Goal: Task Accomplishment & Management: Manage account settings

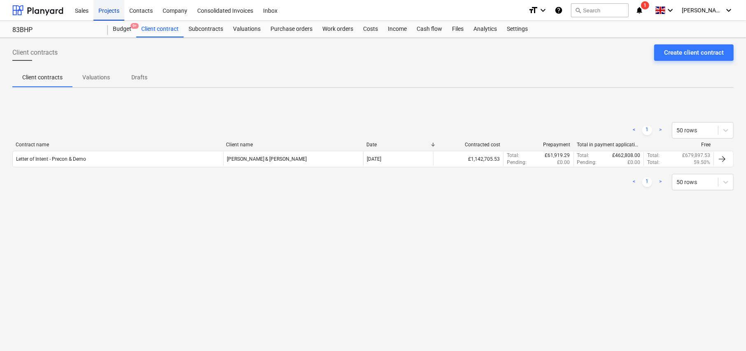
click at [113, 12] on div "Projects" at bounding box center [108, 10] width 31 height 21
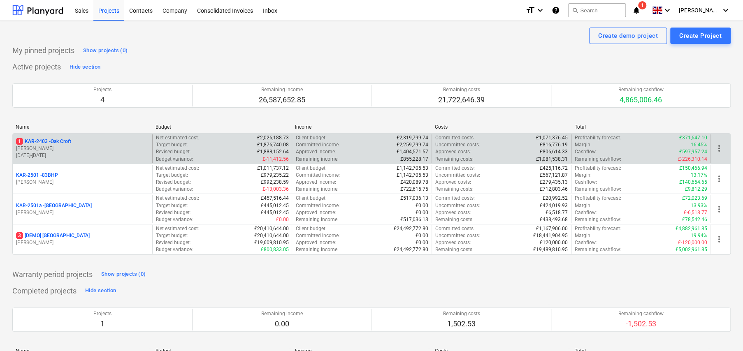
click at [63, 142] on p "1 KAR-2403 - Oak Croft" at bounding box center [43, 141] width 55 height 7
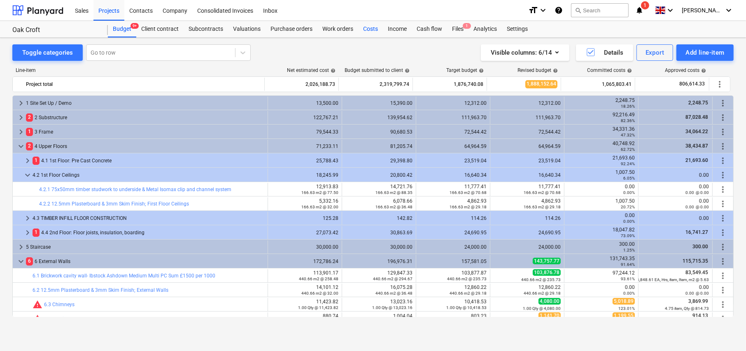
click at [369, 30] on div "Costs" at bounding box center [370, 29] width 25 height 16
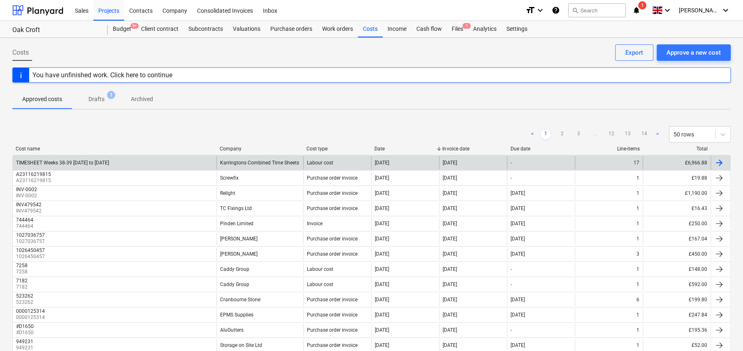
click at [101, 163] on div "TIMESHEET Weeks 38-39 [DATE] to [DATE]" at bounding box center [62, 163] width 93 height 6
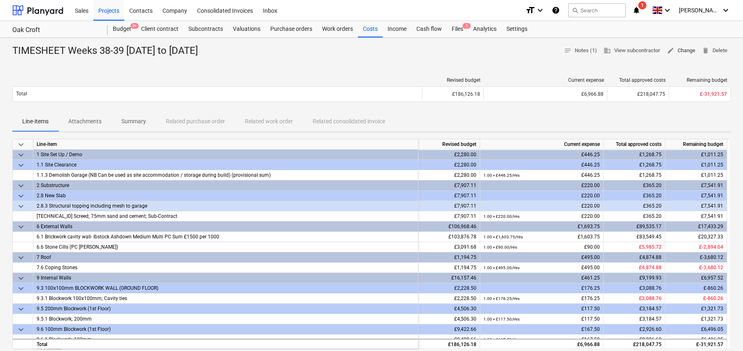
click at [678, 56] on button "edit Change" at bounding box center [681, 50] width 35 height 13
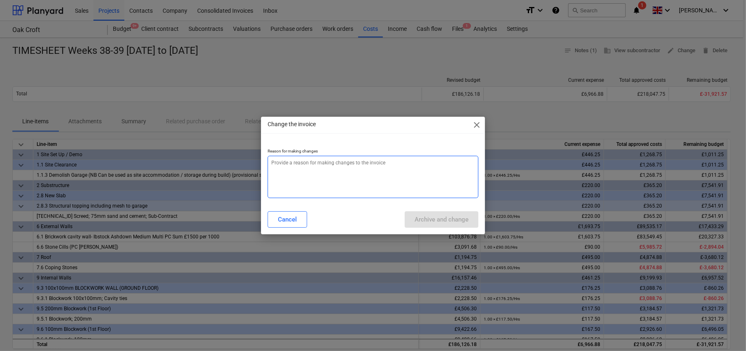
click at [337, 170] on textarea at bounding box center [372, 177] width 211 height 42
type textarea "x"
type textarea "M"
type textarea "x"
type textarea "Mi"
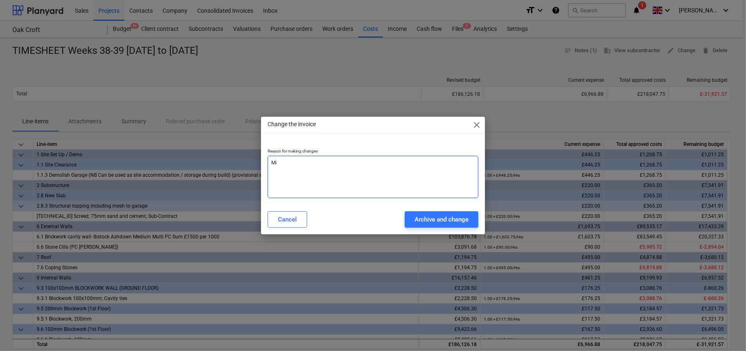
type textarea "x"
type textarea "Mis"
type textarea "x"
type textarea "Miss"
type textarea "x"
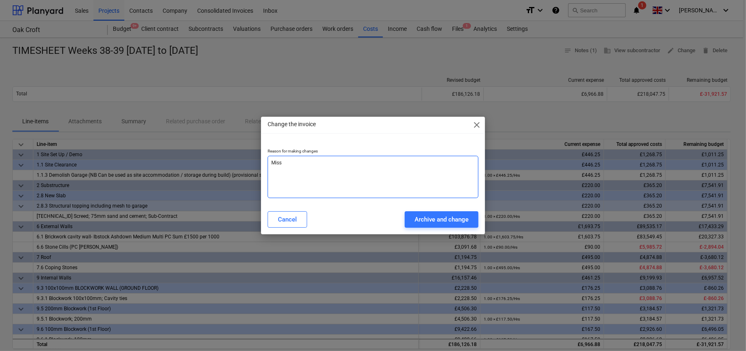
type textarea "Misse"
type textarea "x"
type textarea "Missed"
type textarea "x"
type textarea "Missed"
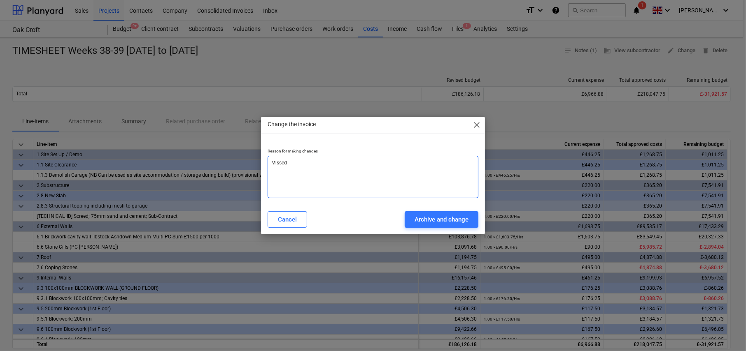
type textarea "x"
type textarea "Missed h"
type textarea "x"
type textarea "Missed ho"
type textarea "x"
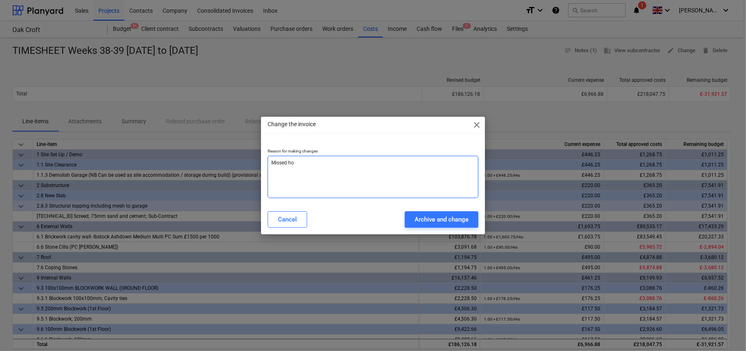
type textarea "Missed [PERSON_NAME]"
type textarea "x"
type textarea "Missed hour"
type textarea "x"
type textarea "Missed hours"
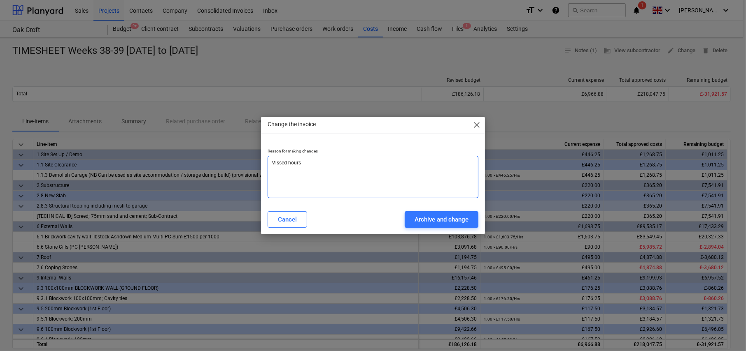
type textarea "x"
type textarea "Missed hours"
type textarea "x"
type textarea "Missed hours f"
type textarea "x"
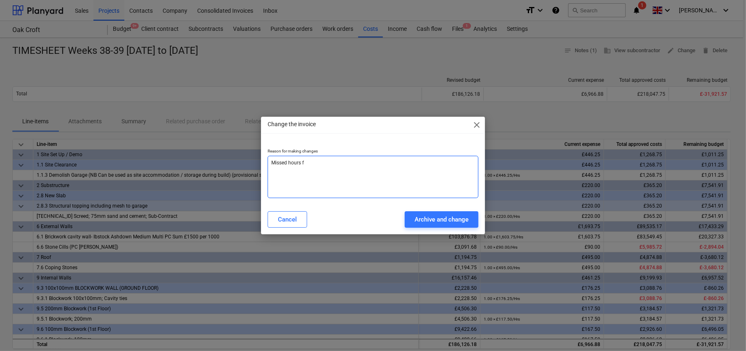
type textarea "Missed hours fo"
type textarea "x"
type textarea "Missed hours for"
type textarea "x"
type textarea "Missed hours for"
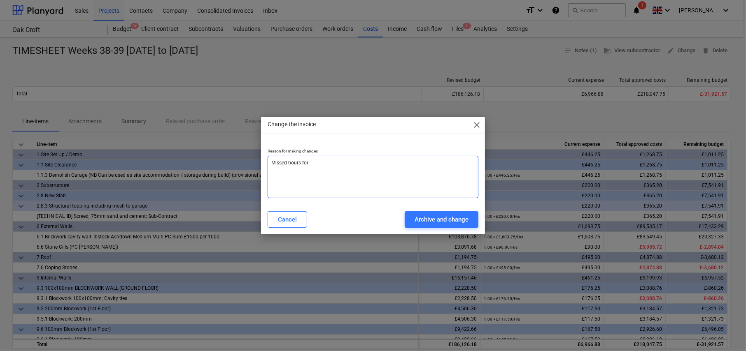
type textarea "x"
type textarea "Missed hours for a"
type textarea "x"
type textarea "Missed hours for a"
type textarea "x"
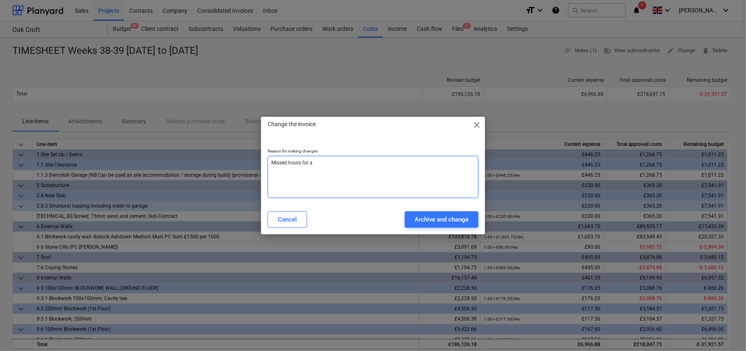
type textarea "Missed hours for a s"
type textarea "x"
type textarea "Missed hours for a st"
type textarea "x"
type textarea "Missed hours for a sta"
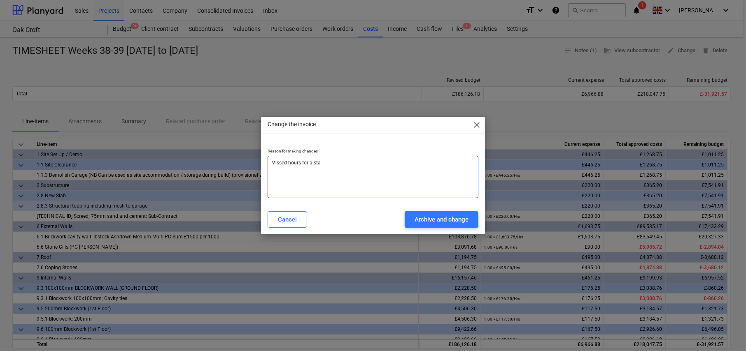
type textarea "x"
type textarea "Missed hours for a st"
type textarea "x"
type textarea "Missed hours for a s"
type textarea "x"
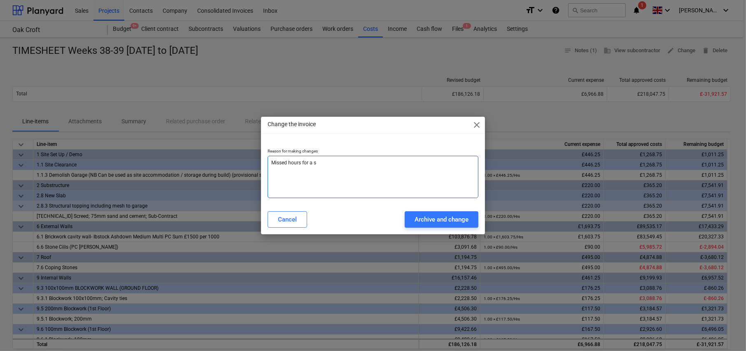
type textarea "Missed hours for a sa"
type textarea "x"
type textarea "Missed hours for a sat"
type textarea "x"
type textarea "Missed hours for a satu"
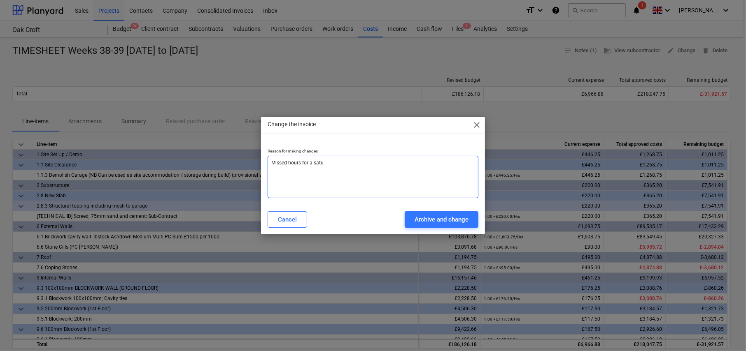
type textarea "x"
type textarea "Missed hours for a satur"
type textarea "x"
type textarea "Missed hours for a saturd"
type textarea "x"
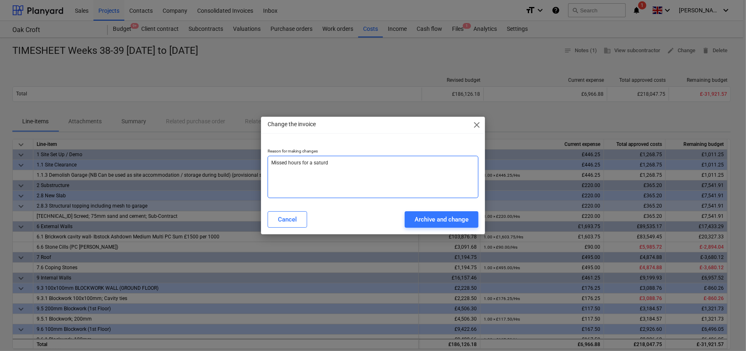
type textarea "Missed hours for a saturda"
type textarea "x"
type textarea "Missed hours for a [DATE]"
type textarea "x"
type textarea "Missed hours for a [DATE]"
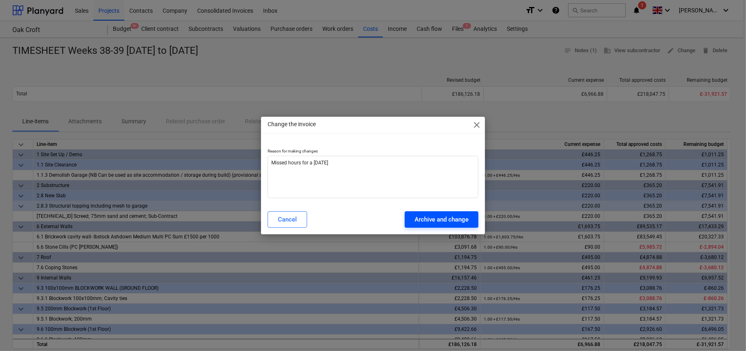
click at [439, 220] on div "Archive and change" at bounding box center [441, 219] width 54 height 11
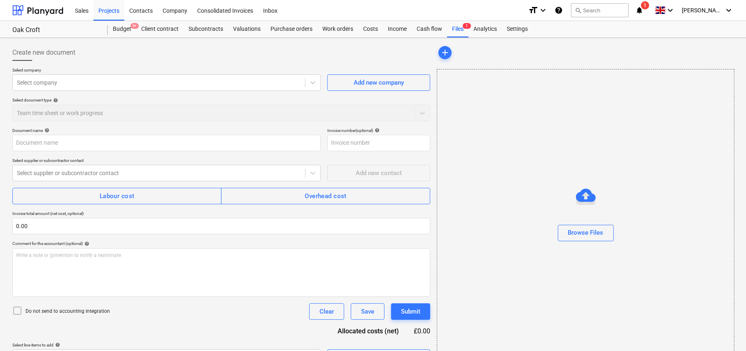
type textarea "x"
type input "TIMESHEET Weeks 38-39 [DATE] to [DATE]"
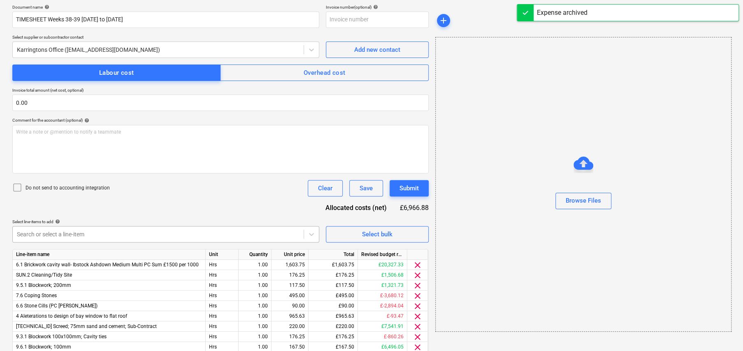
click at [118, 228] on body "Sales Projects Contacts Company Consolidated Invoices Inbox format_size keyboar…" at bounding box center [371, 52] width 743 height 351
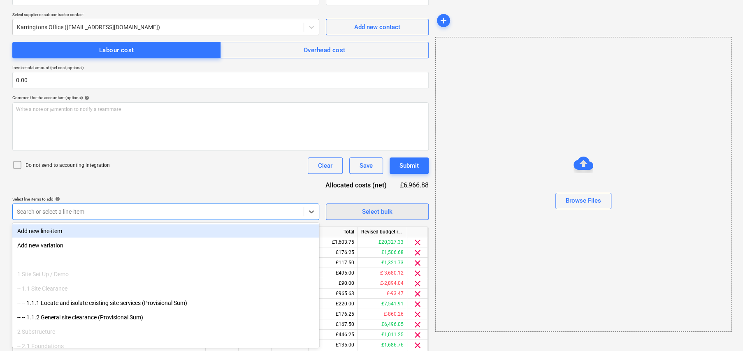
click at [370, 213] on div "Select bulk" at bounding box center [377, 212] width 30 height 11
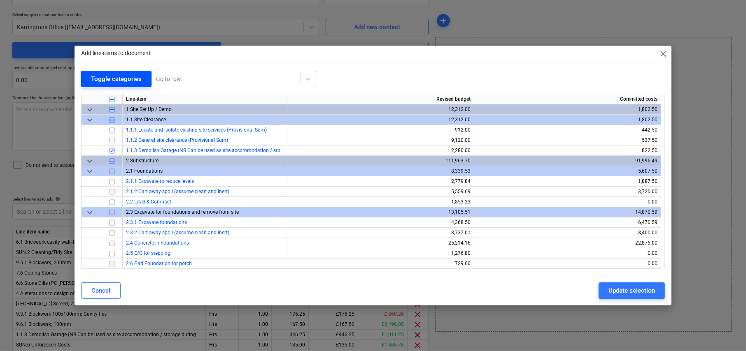
click at [128, 79] on div "Toggle categories" at bounding box center [116, 79] width 51 height 11
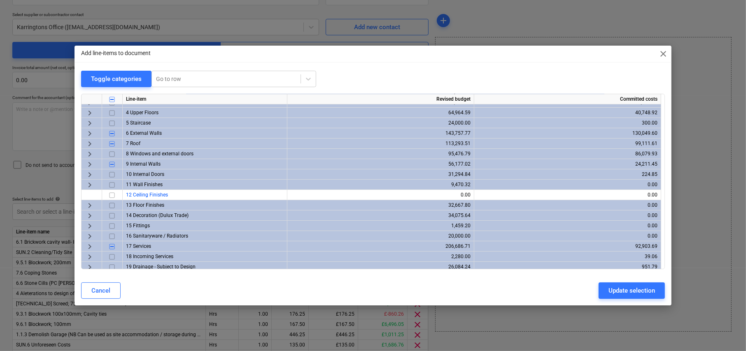
scroll to position [92, 0]
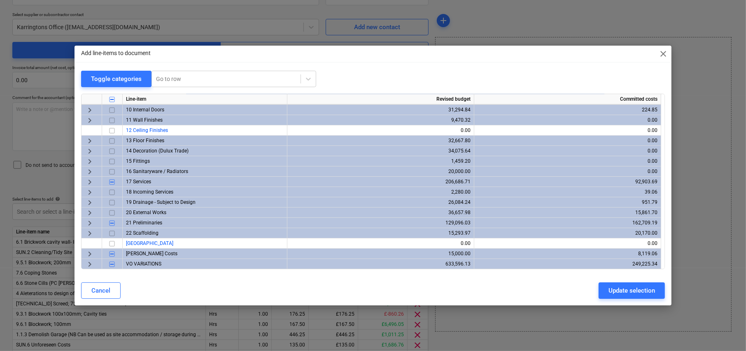
click at [89, 263] on span "keyboard_arrow_right" at bounding box center [90, 265] width 10 height 10
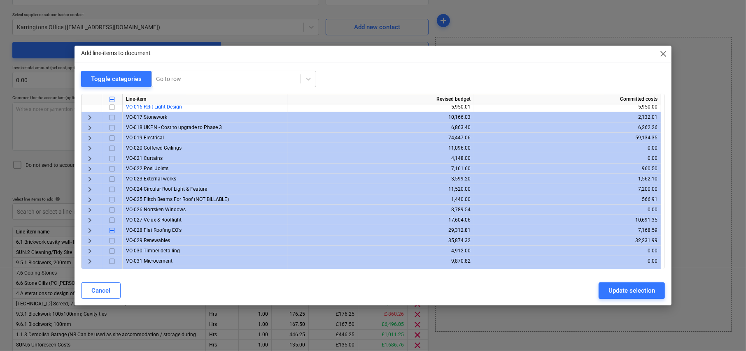
scroll to position [421, 0]
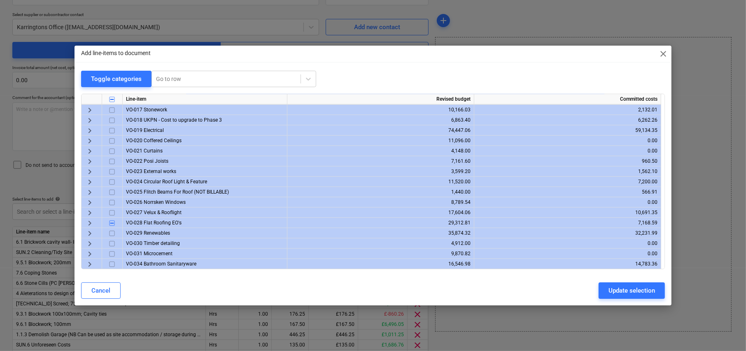
click at [91, 223] on span "keyboard_arrow_right" at bounding box center [90, 223] width 10 height 10
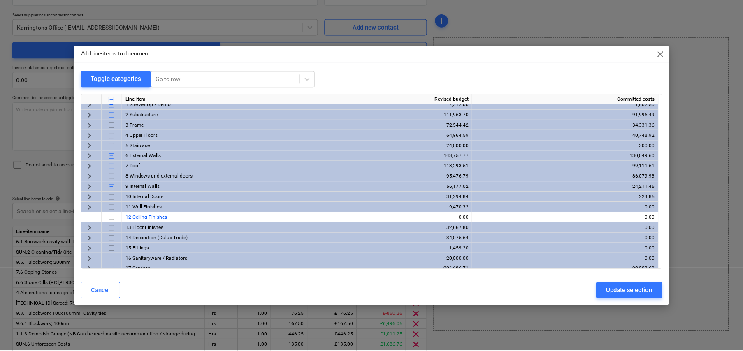
scroll to position [0, 0]
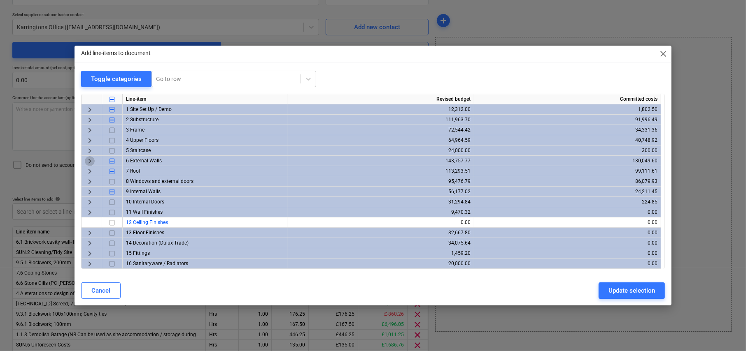
click at [89, 160] on span "keyboard_arrow_right" at bounding box center [90, 161] width 10 height 10
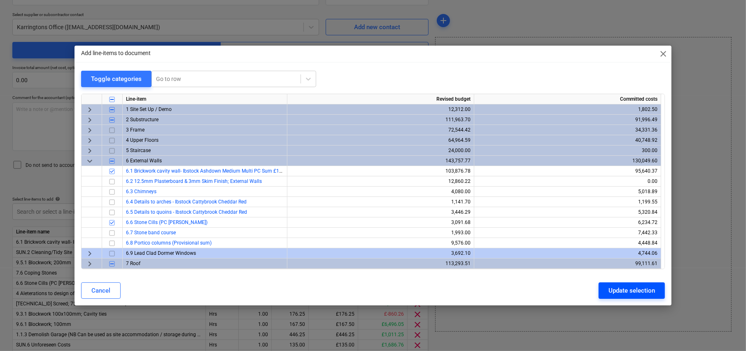
click at [639, 291] on div "Update selection" at bounding box center [631, 291] width 46 height 11
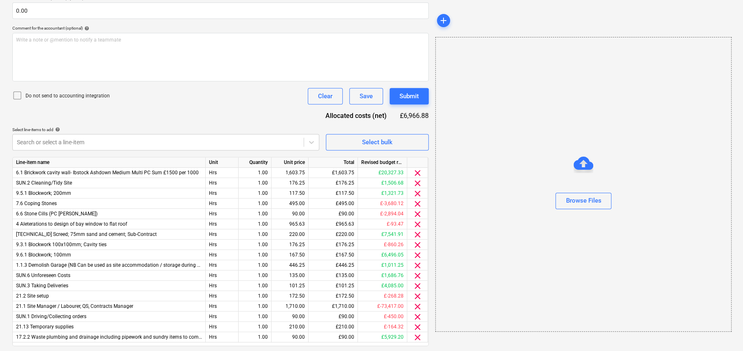
scroll to position [228, 0]
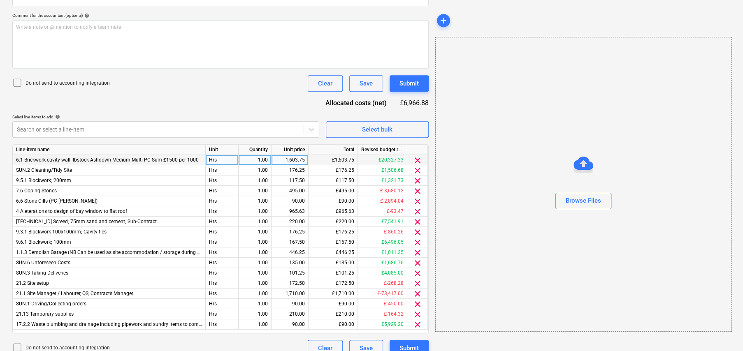
click at [295, 160] on div "1,603.75" at bounding box center [290, 160] width 30 height 10
type input "1783.75"
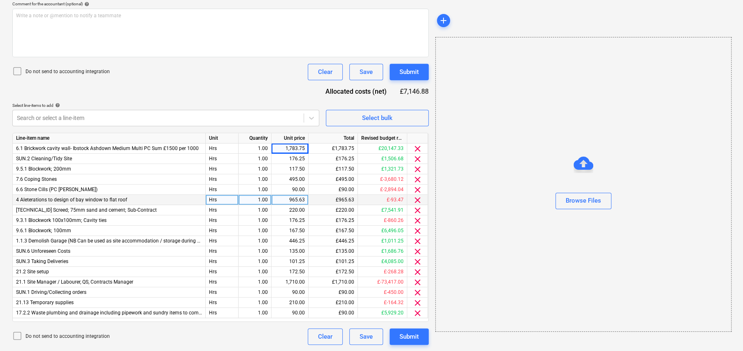
click at [297, 198] on div "965.63" at bounding box center [290, 200] width 30 height 10
type input "1145.625"
click at [407, 71] on div "Submit" at bounding box center [409, 72] width 19 height 11
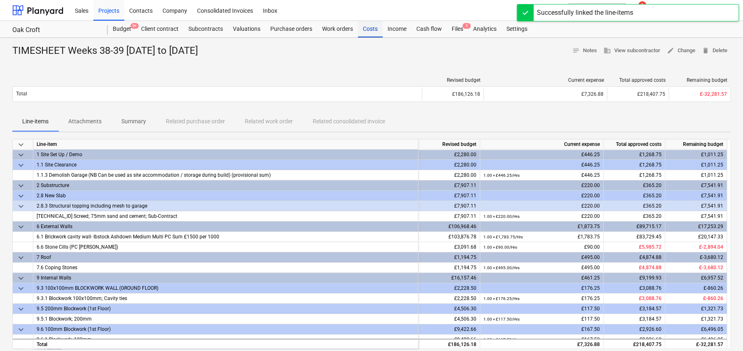
click at [370, 28] on div "Costs" at bounding box center [370, 29] width 25 height 16
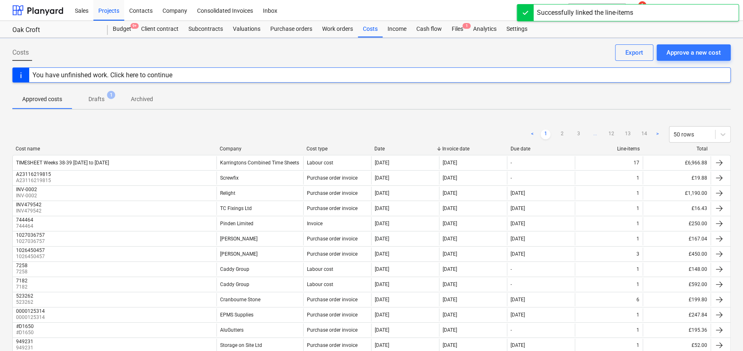
click at [133, 97] on p "Archived" at bounding box center [142, 99] width 22 height 9
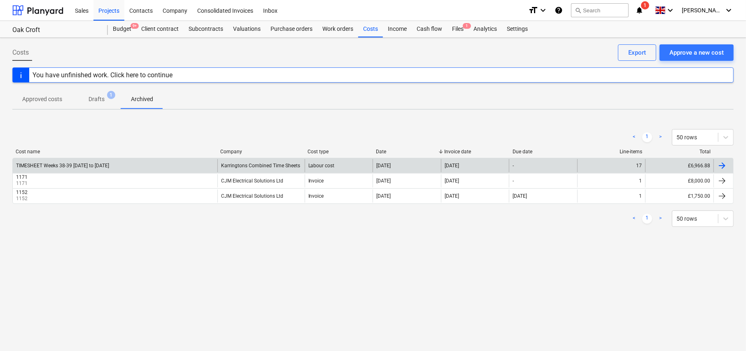
click at [88, 168] on div "TIMESHEET Weeks 38-39 [DATE] to [DATE]" at bounding box center [62, 166] width 93 height 6
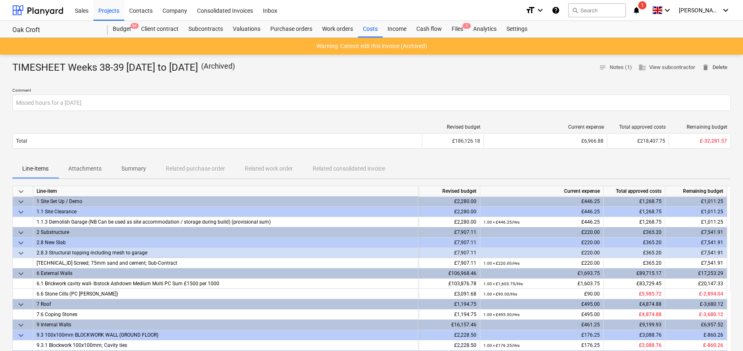
click at [718, 68] on span "delete Delete" at bounding box center [715, 67] width 26 height 9
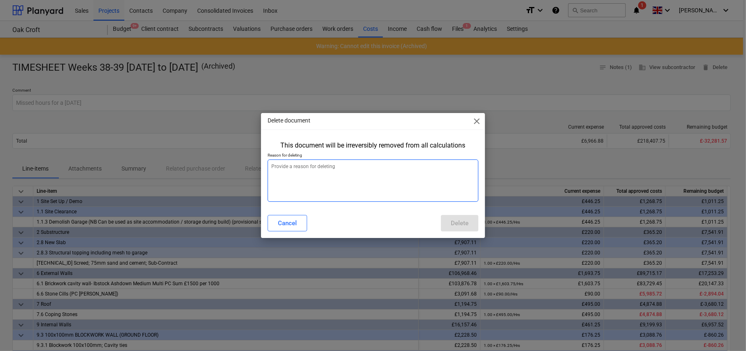
click at [369, 184] on textarea at bounding box center [372, 181] width 211 height 42
type textarea "x"
type textarea "."
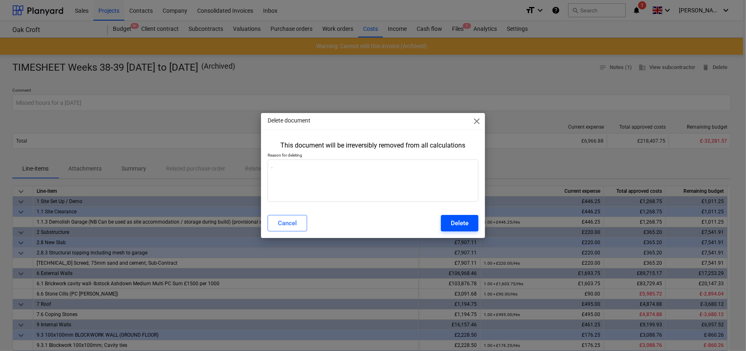
click at [464, 226] on div "Delete" at bounding box center [460, 223] width 18 height 11
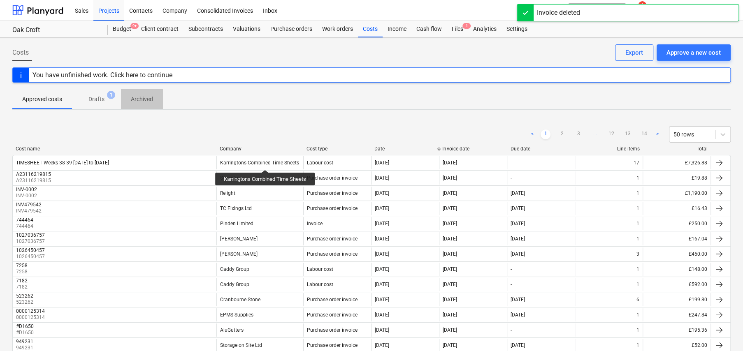
click at [146, 101] on p "Archived" at bounding box center [142, 99] width 22 height 9
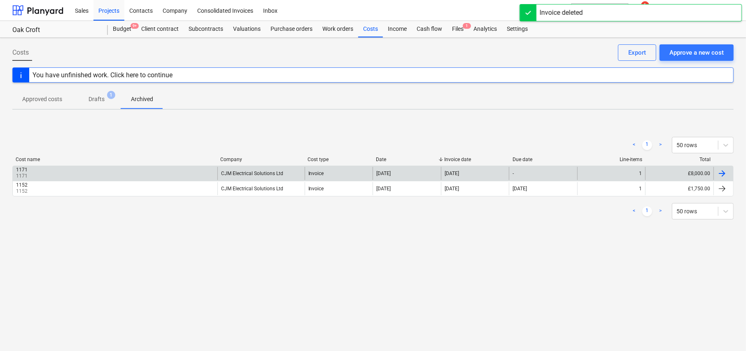
click at [130, 170] on div "1171 1171" at bounding box center [115, 173] width 204 height 13
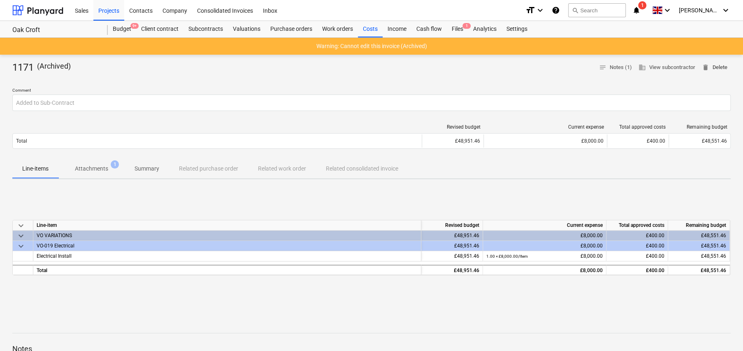
click at [718, 68] on span "delete Delete" at bounding box center [715, 67] width 26 height 9
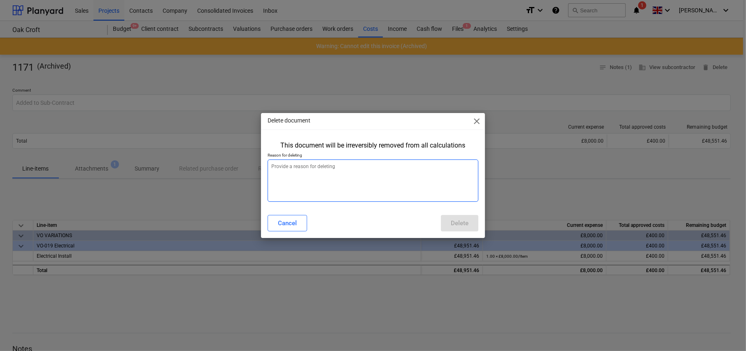
click at [379, 179] on textarea at bounding box center [372, 181] width 211 height 42
type textarea "x"
type textarea "."
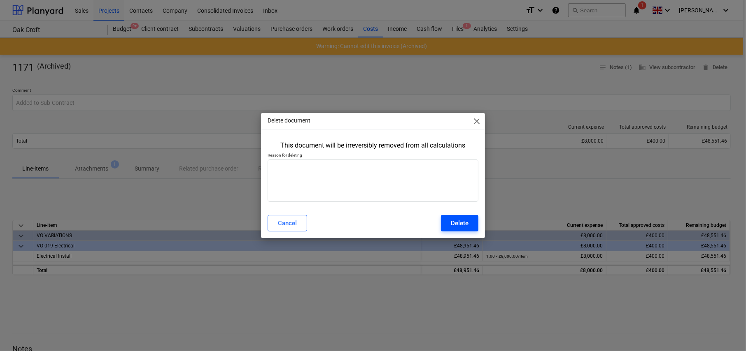
click at [451, 226] on div "Delete" at bounding box center [460, 223] width 18 height 11
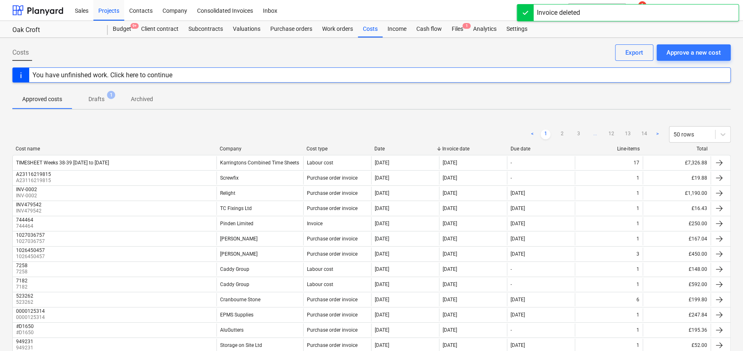
click at [147, 97] on p "Archived" at bounding box center [142, 99] width 22 height 9
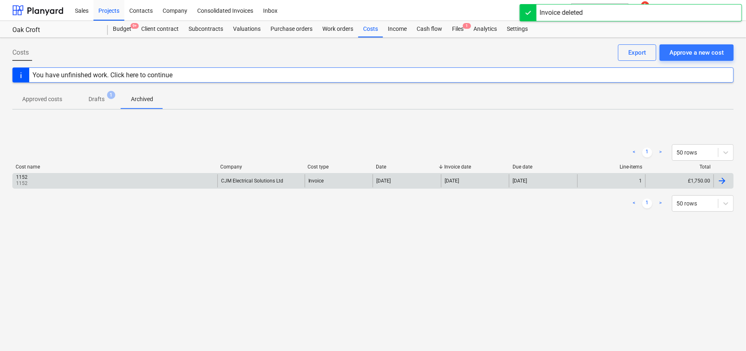
click at [122, 181] on div "1152 1152" at bounding box center [115, 180] width 204 height 13
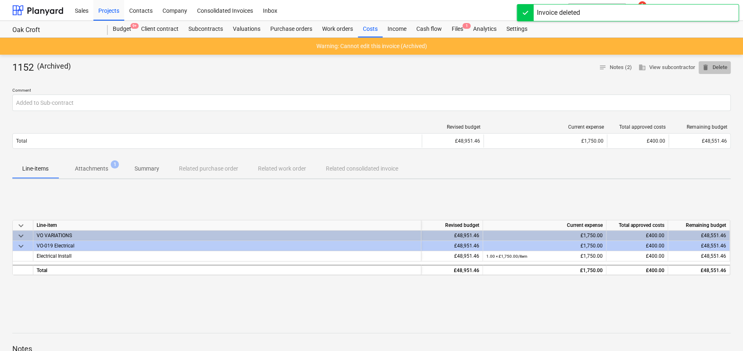
click at [721, 65] on span "delete Delete" at bounding box center [715, 67] width 26 height 9
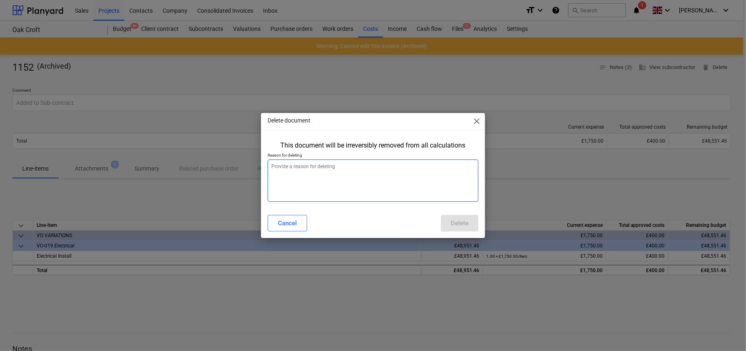
click at [309, 165] on textarea at bounding box center [372, 181] width 211 height 42
type textarea "x"
type textarea "."
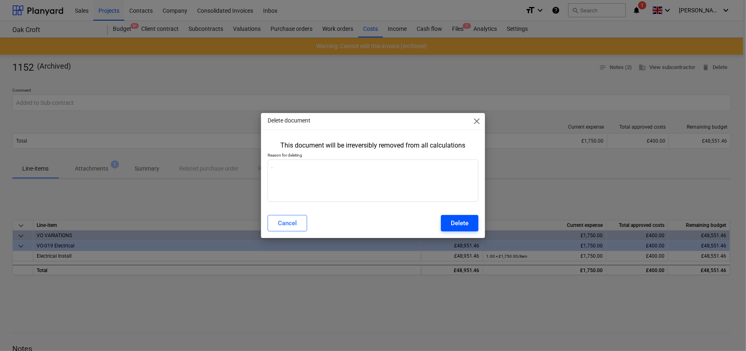
click at [460, 229] on button "Delete" at bounding box center [459, 223] width 37 height 16
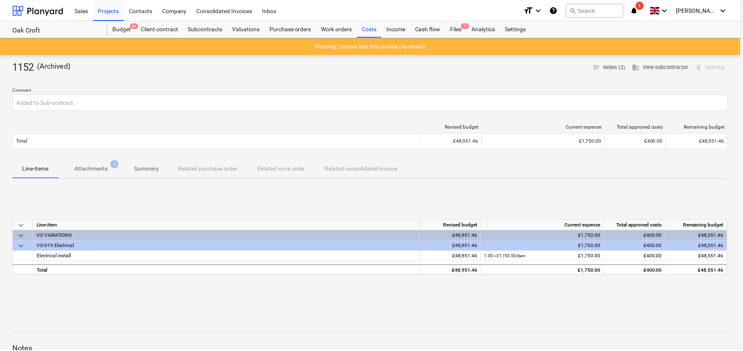
type textarea "x"
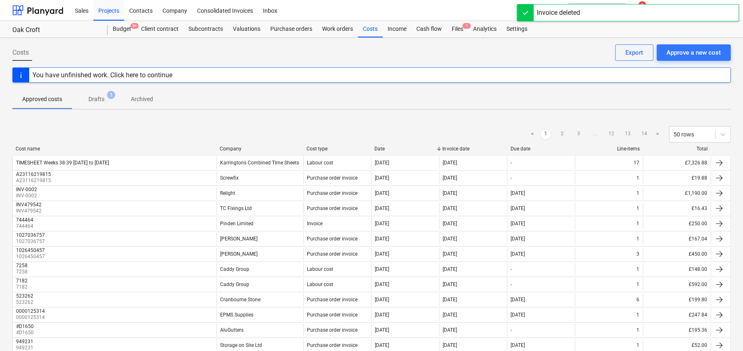
click at [98, 99] on p "Drafts" at bounding box center [96, 99] width 16 height 9
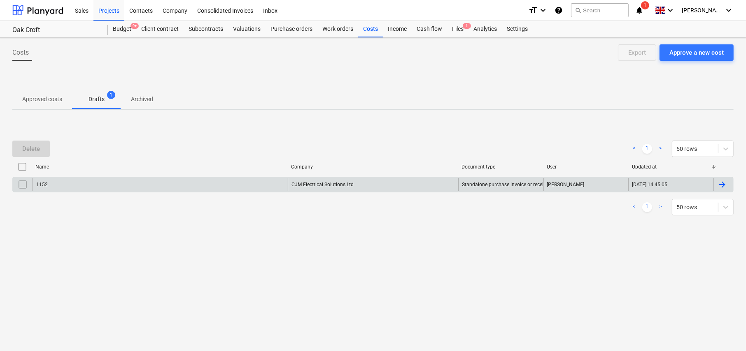
click at [233, 190] on div "1152" at bounding box center [160, 184] width 255 height 13
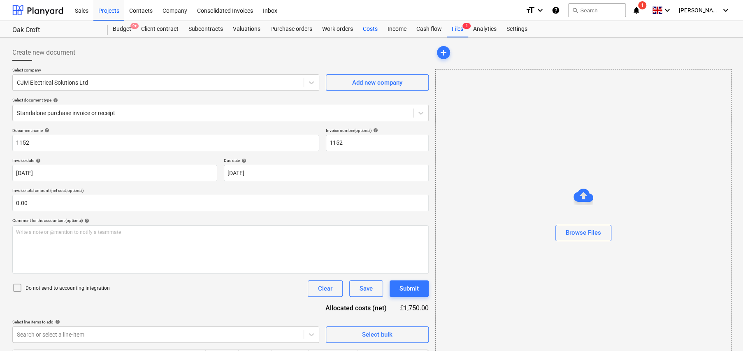
click at [374, 29] on div "Costs" at bounding box center [370, 29] width 25 height 16
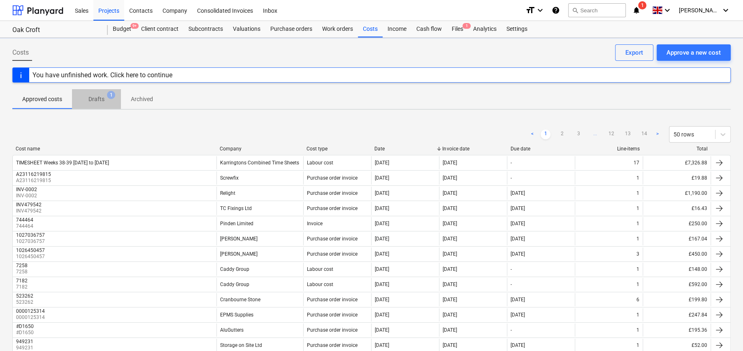
click at [98, 99] on p "Drafts" at bounding box center [96, 99] width 16 height 9
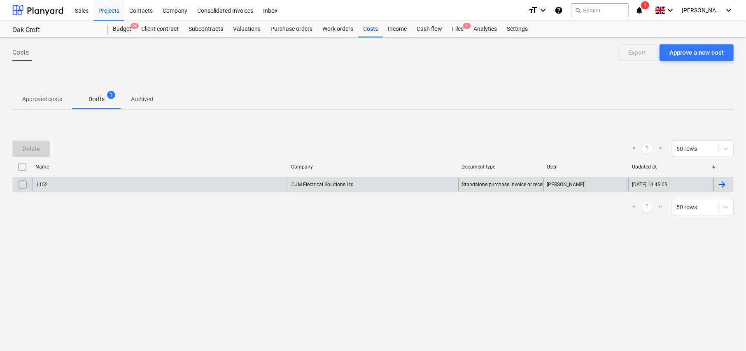
click at [22, 186] on input "checkbox" at bounding box center [22, 184] width 13 height 13
click at [42, 150] on button "Delete" at bounding box center [30, 149] width 37 height 16
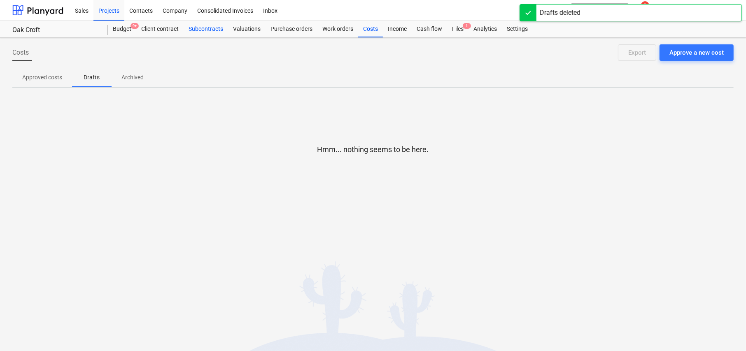
click at [197, 33] on div "Subcontracts" at bounding box center [206, 29] width 44 height 16
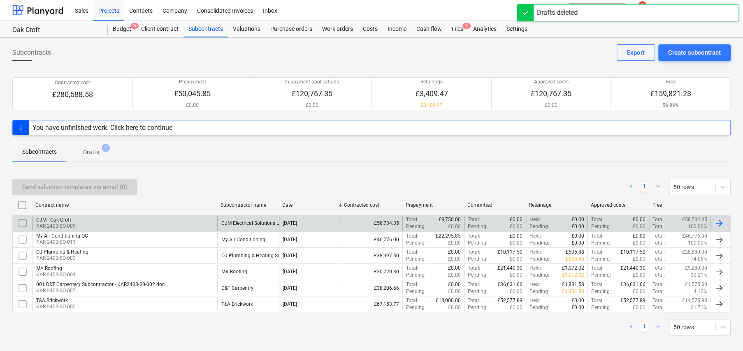
click at [76, 224] on div "CJM - Oak Croft KAR-2403-SO-009" at bounding box center [125, 223] width 185 height 14
